Goal: Check status: Check status

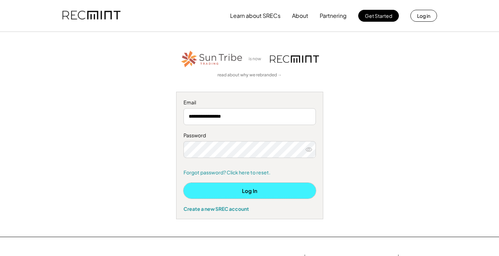
drag, startPoint x: 252, startPoint y: 191, endPoint x: 251, endPoint y: 181, distance: 10.2
click at [252, 191] on button "Log In" at bounding box center [249, 191] width 132 height 16
click at [250, 188] on button "Log In" at bounding box center [249, 191] width 132 height 16
click at [183, 183] on button "Log In" at bounding box center [249, 191] width 132 height 16
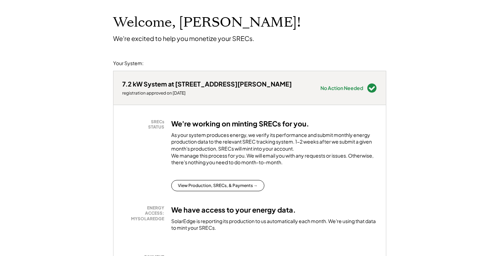
scroll to position [70, 0]
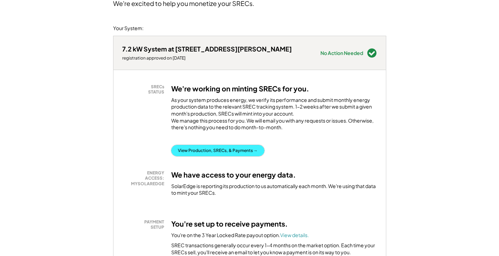
click at [220, 156] on button "View Production, SRECs, & Payments →" at bounding box center [217, 150] width 93 height 11
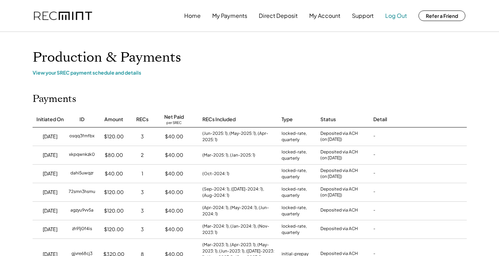
click at [402, 13] on button "Log Out" at bounding box center [396, 16] width 22 height 14
